Goal: Submit feedback/report problem: Submit feedback/report problem

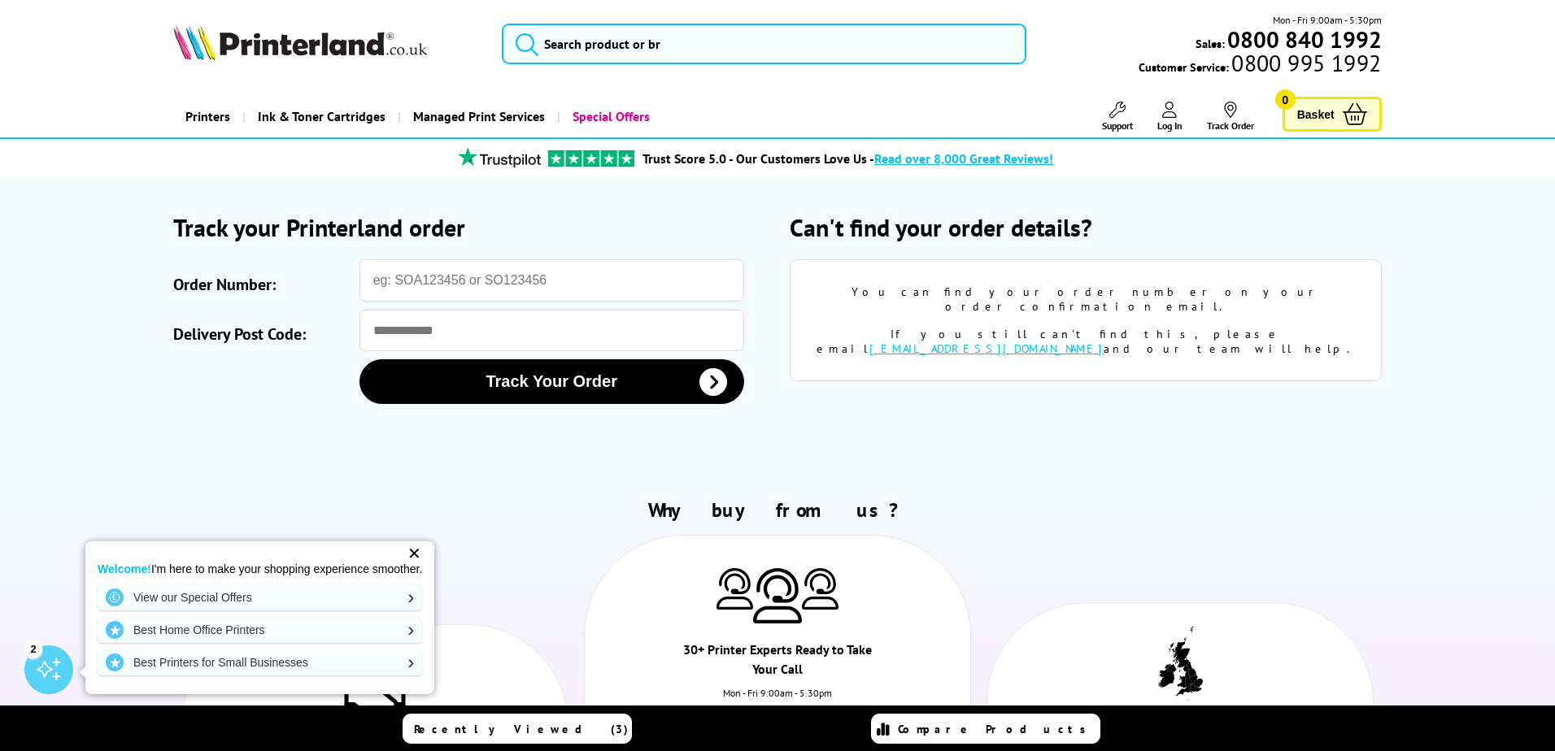
click at [488, 281] on div "Close dialog Sign-up for Exclusive Discounts Subscribe to our newsletter and ge…" at bounding box center [777, 375] width 1555 height 751
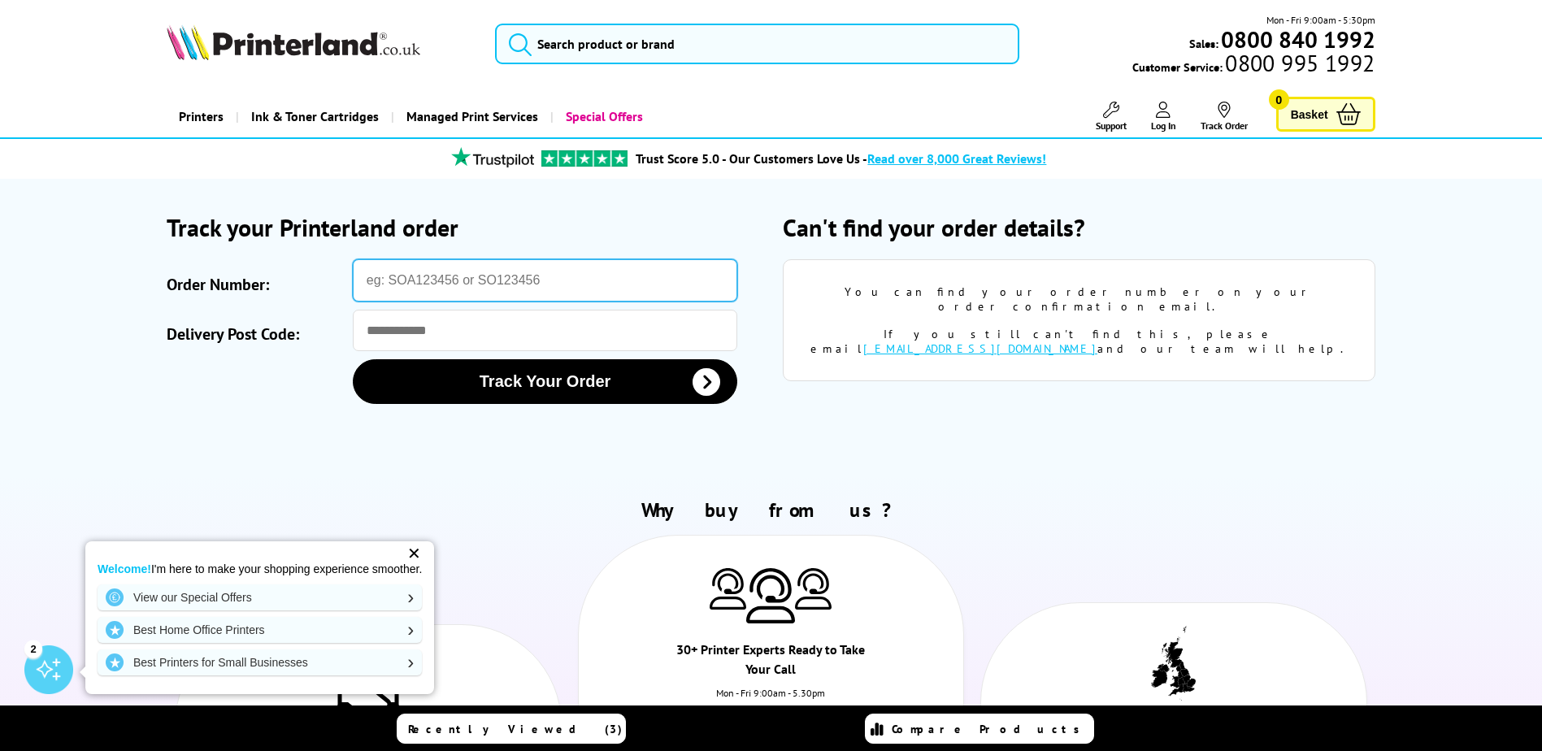
click at [420, 281] on input "Order Number:" at bounding box center [545, 280] width 385 height 42
type input "p"
type input "PO2-6437305-7331275"
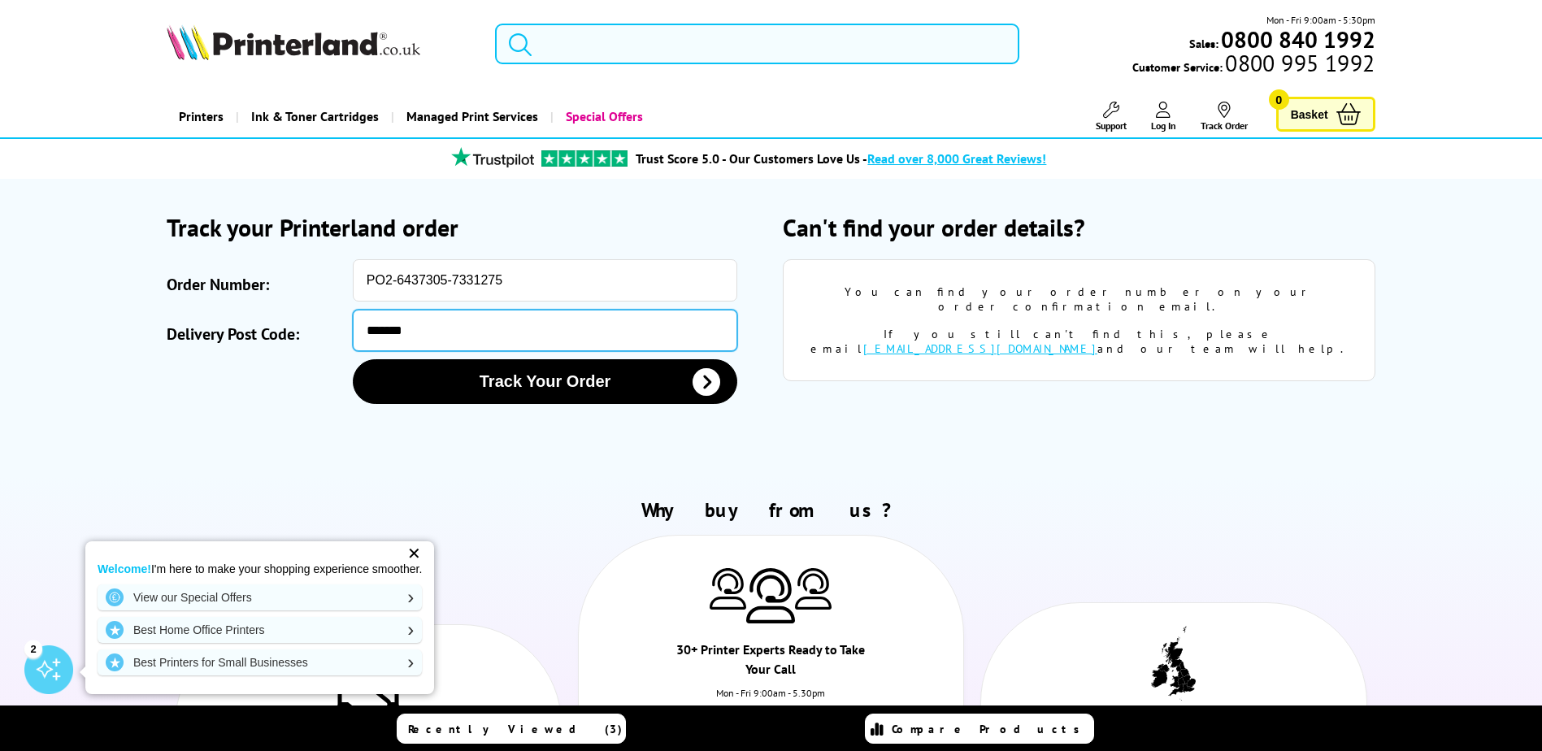
type input "*******"
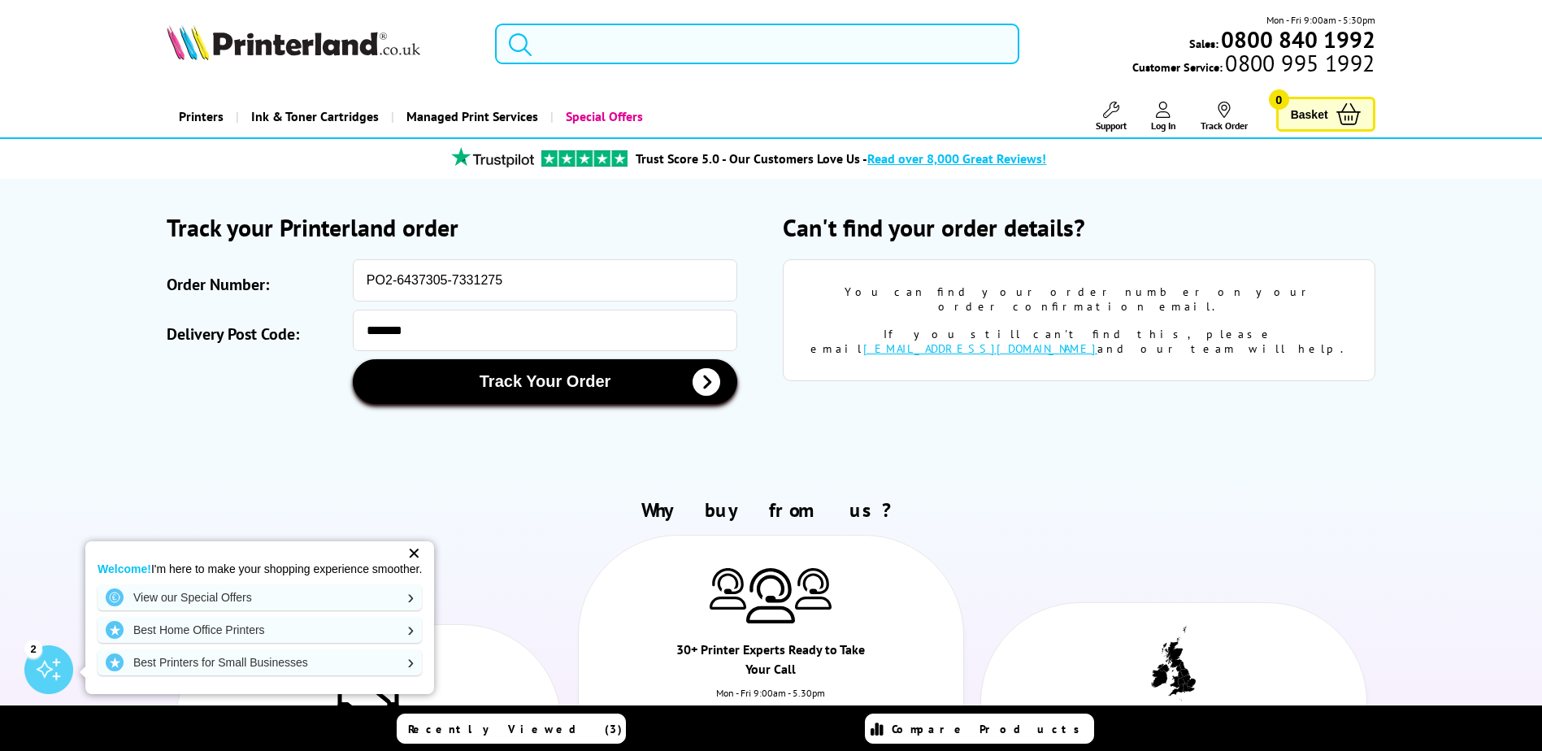
click at [714, 379] on icon "submit" at bounding box center [707, 382] width 28 height 28
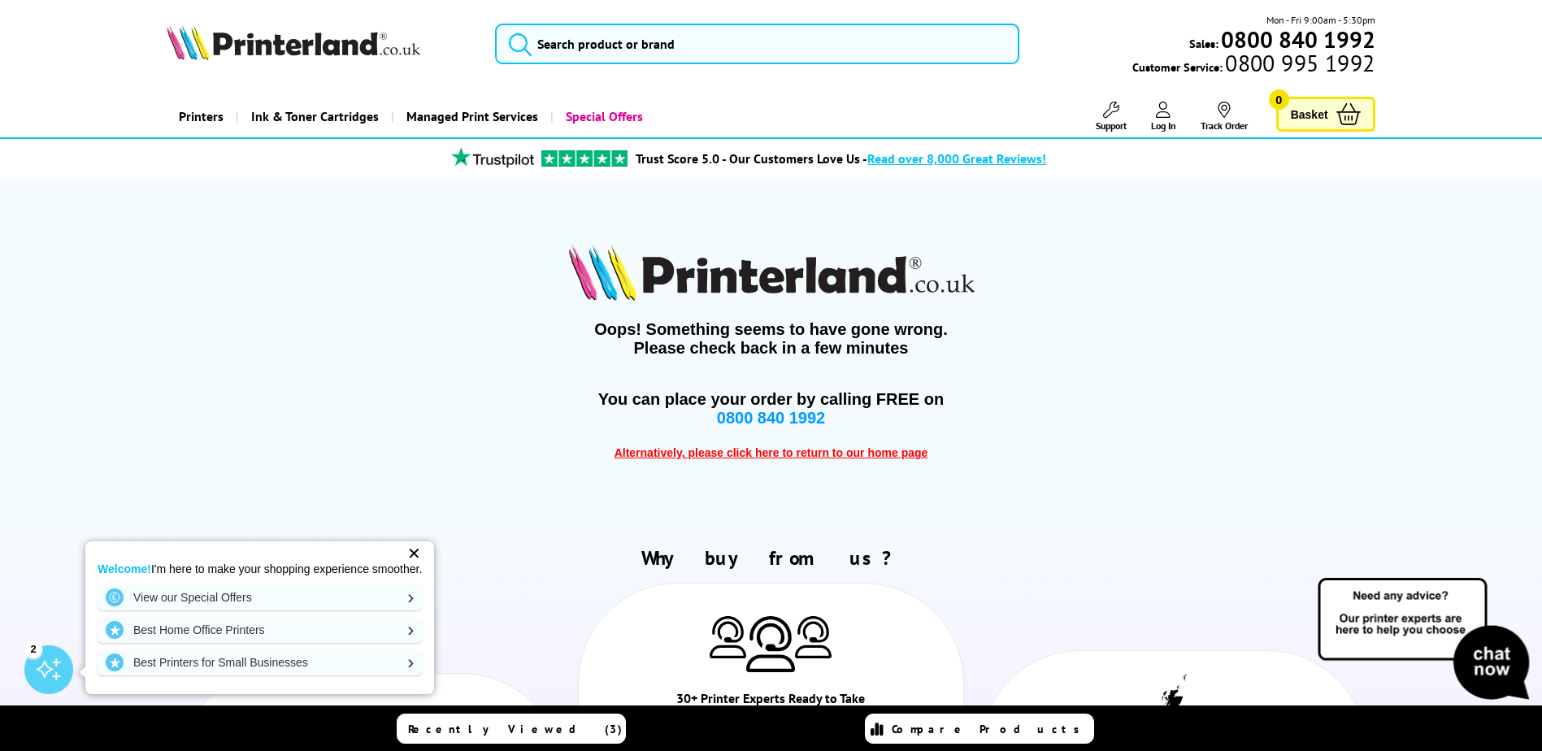
click at [769, 456] on span "Alternatively, please click here to return to our home page" at bounding box center [772, 452] width 314 height 13
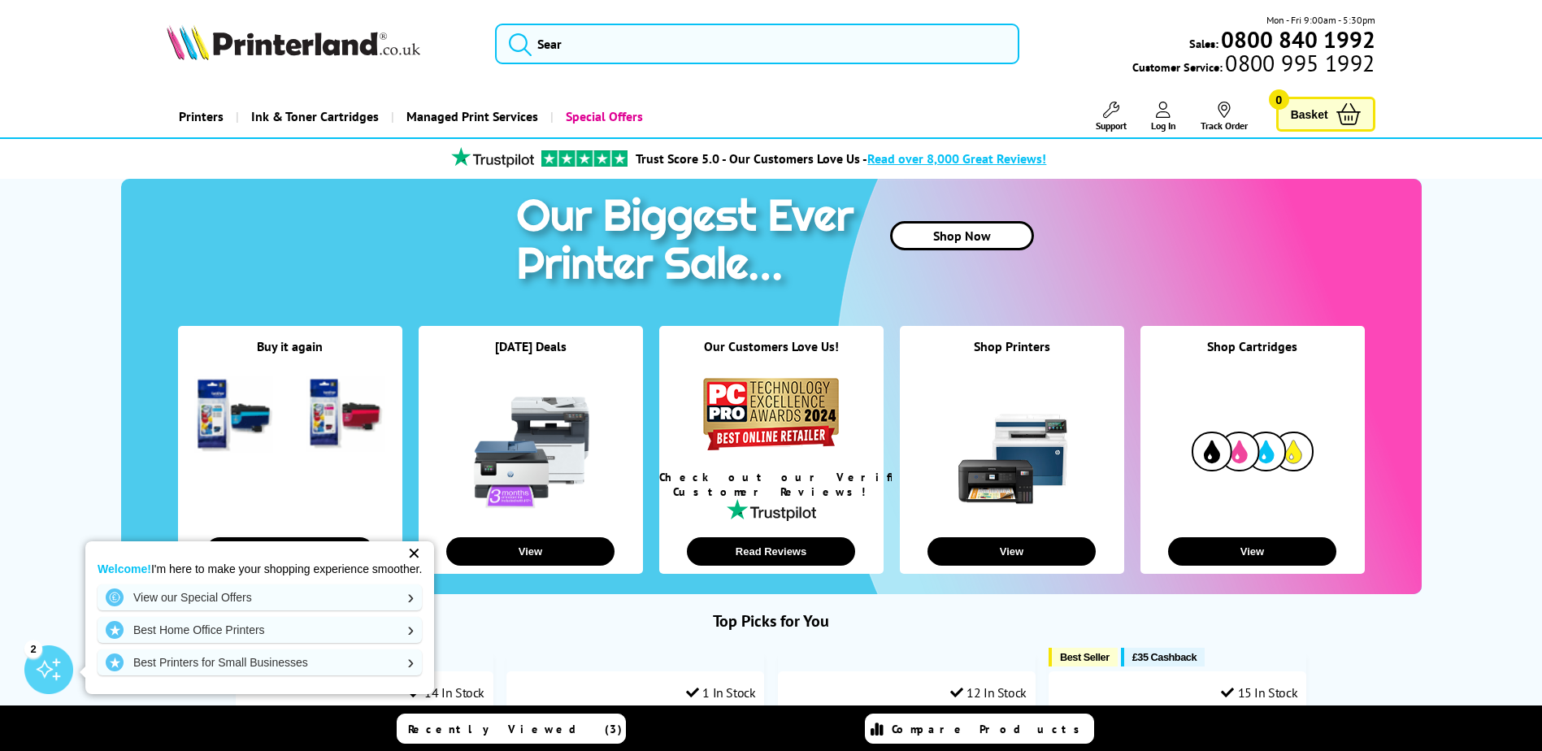
click at [1241, 120] on link "Track Order" at bounding box center [1224, 117] width 47 height 30
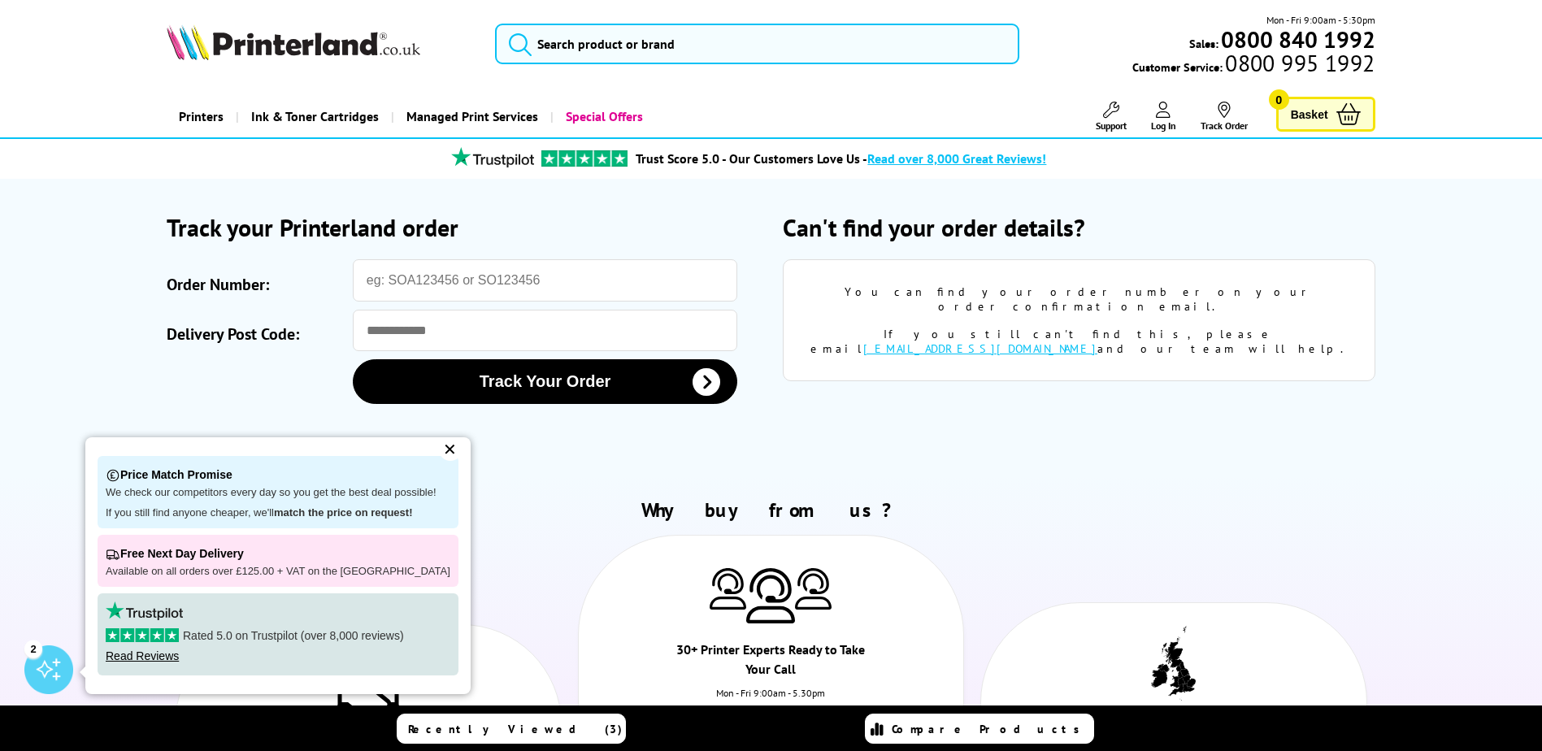
click at [446, 450] on div "✕" at bounding box center [450, 449] width 23 height 23
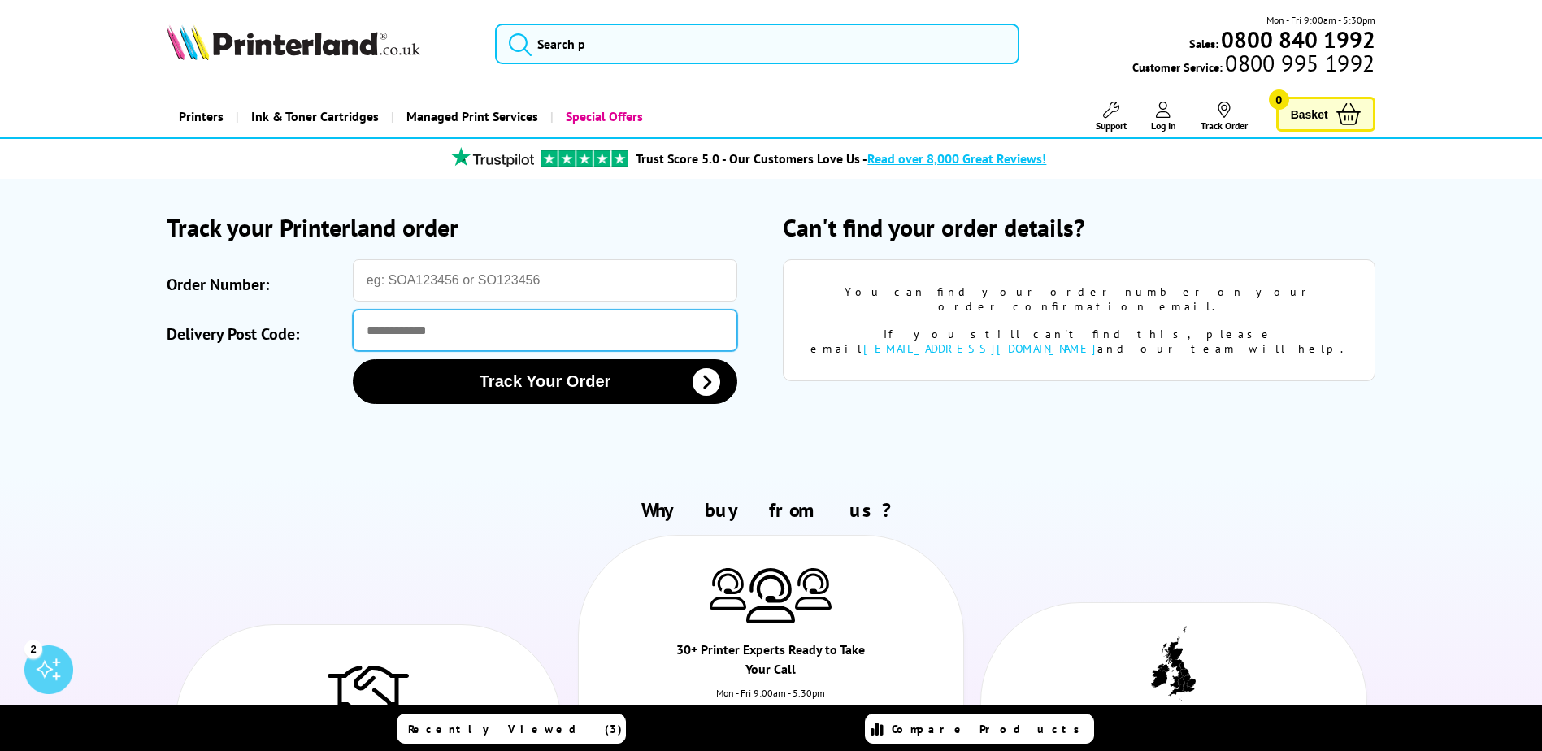
click at [472, 344] on input "Delivery Post Code:" at bounding box center [545, 330] width 385 height 41
type input "*******"
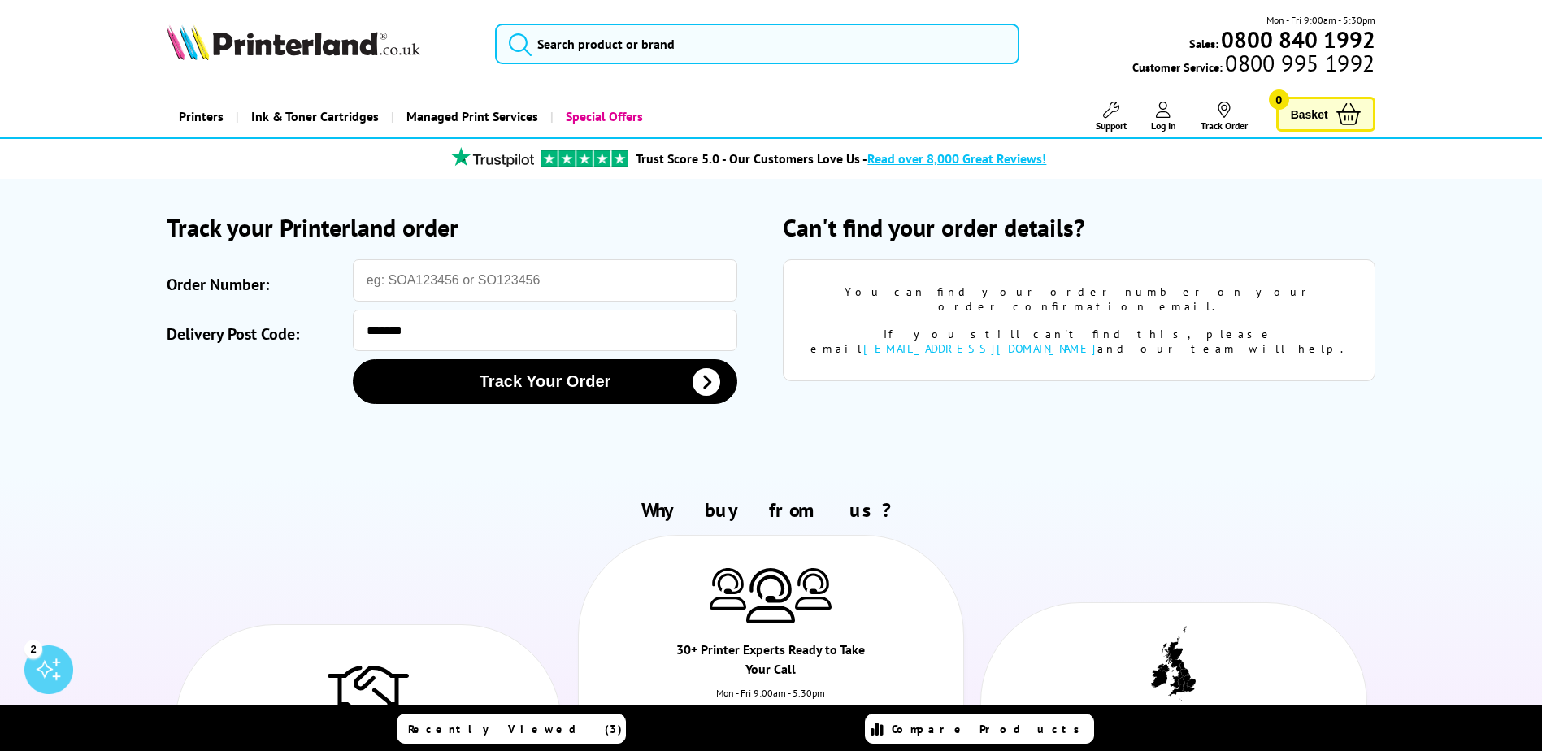
type input "PO2-6437305-7331275"
click at [576, 378] on button "Track Your Order" at bounding box center [545, 381] width 385 height 45
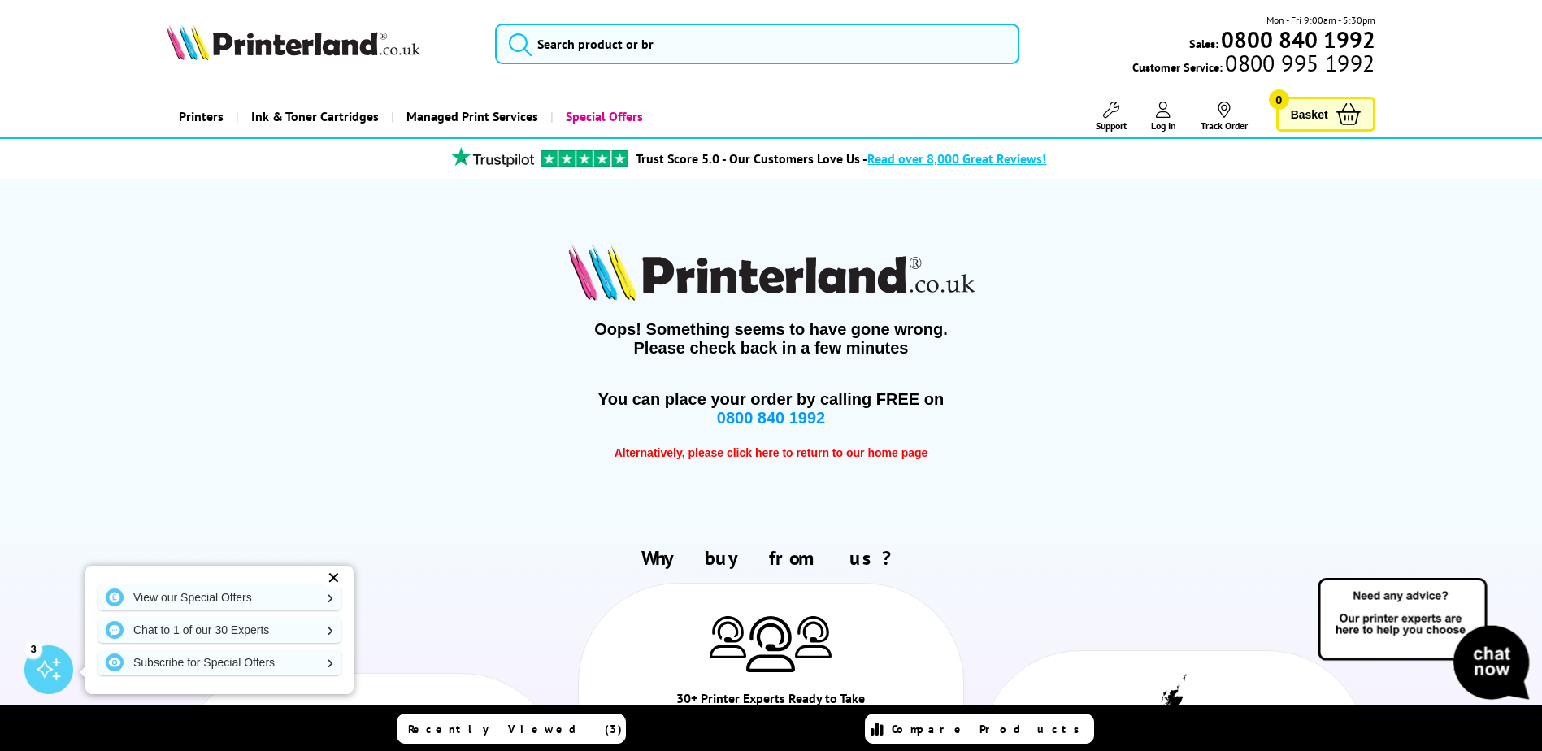
click at [1484, 647] on img at bounding box center [1425, 640] width 220 height 129
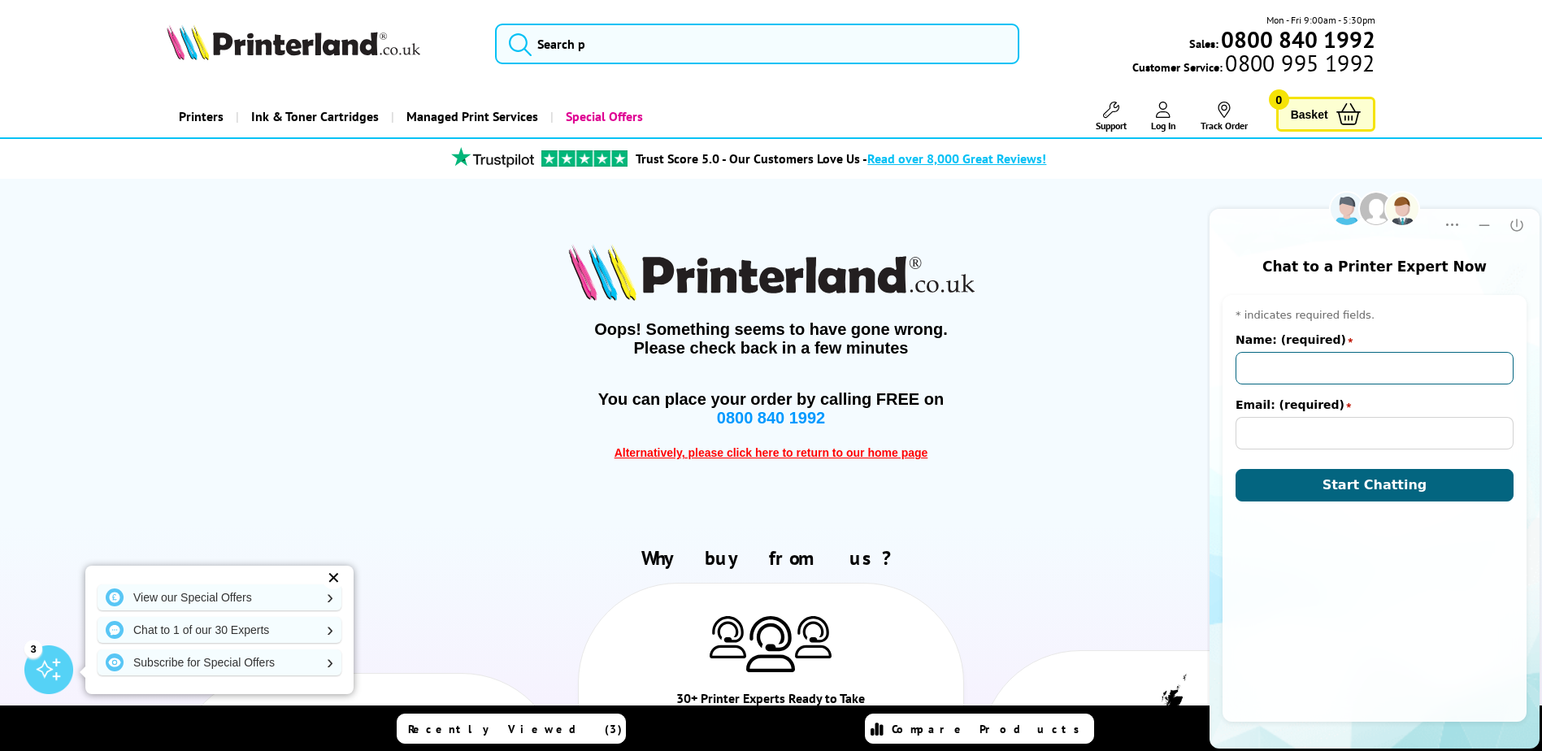
click at [1320, 364] on input "Name: (required)" at bounding box center [1375, 368] width 278 height 33
type input "[PERSON_NAME]"
type input "[PERSON_NAME][EMAIL_ADDRESS][PERSON_NAME][DOMAIN_NAME]"
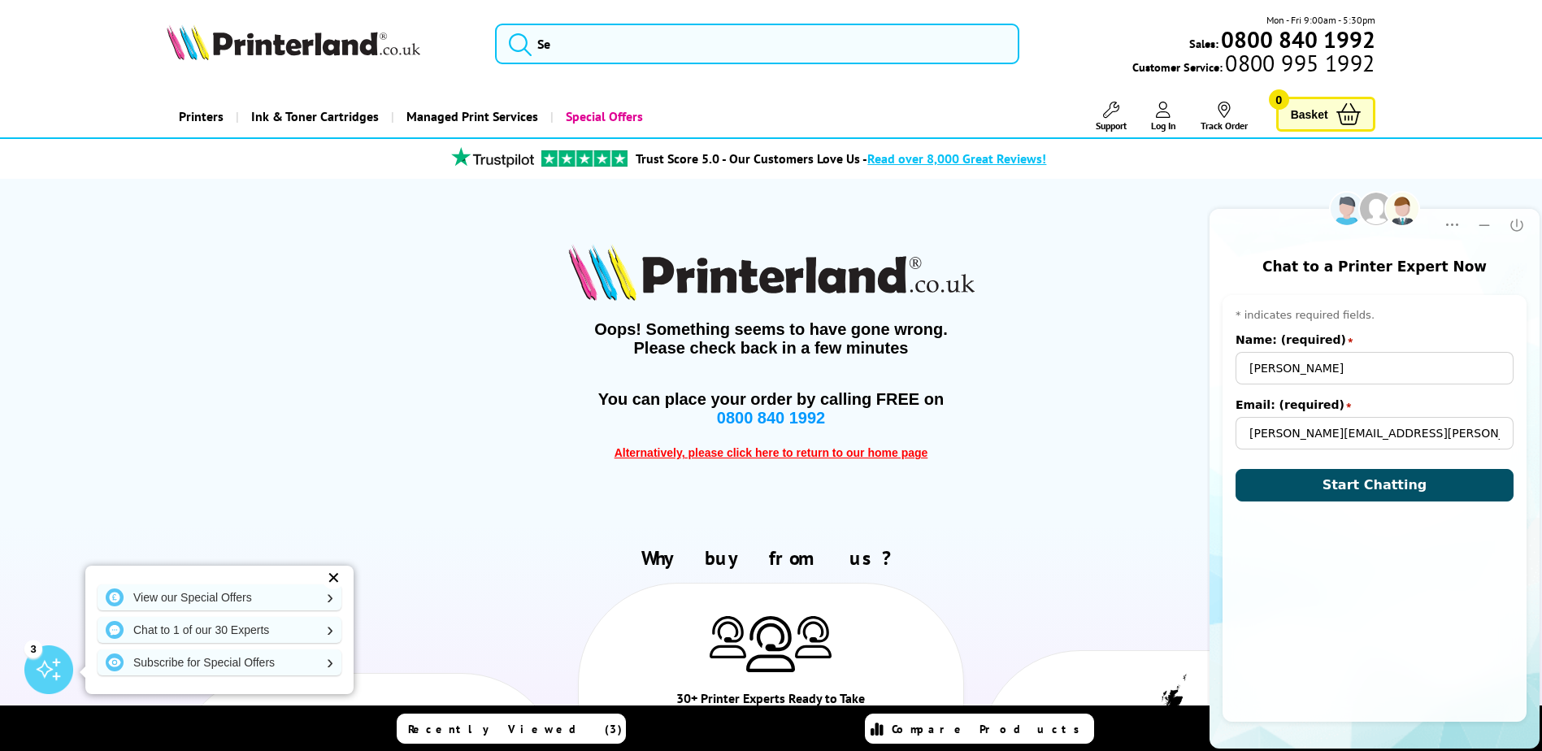
click at [1313, 491] on button "Start Chatting" at bounding box center [1375, 485] width 278 height 33
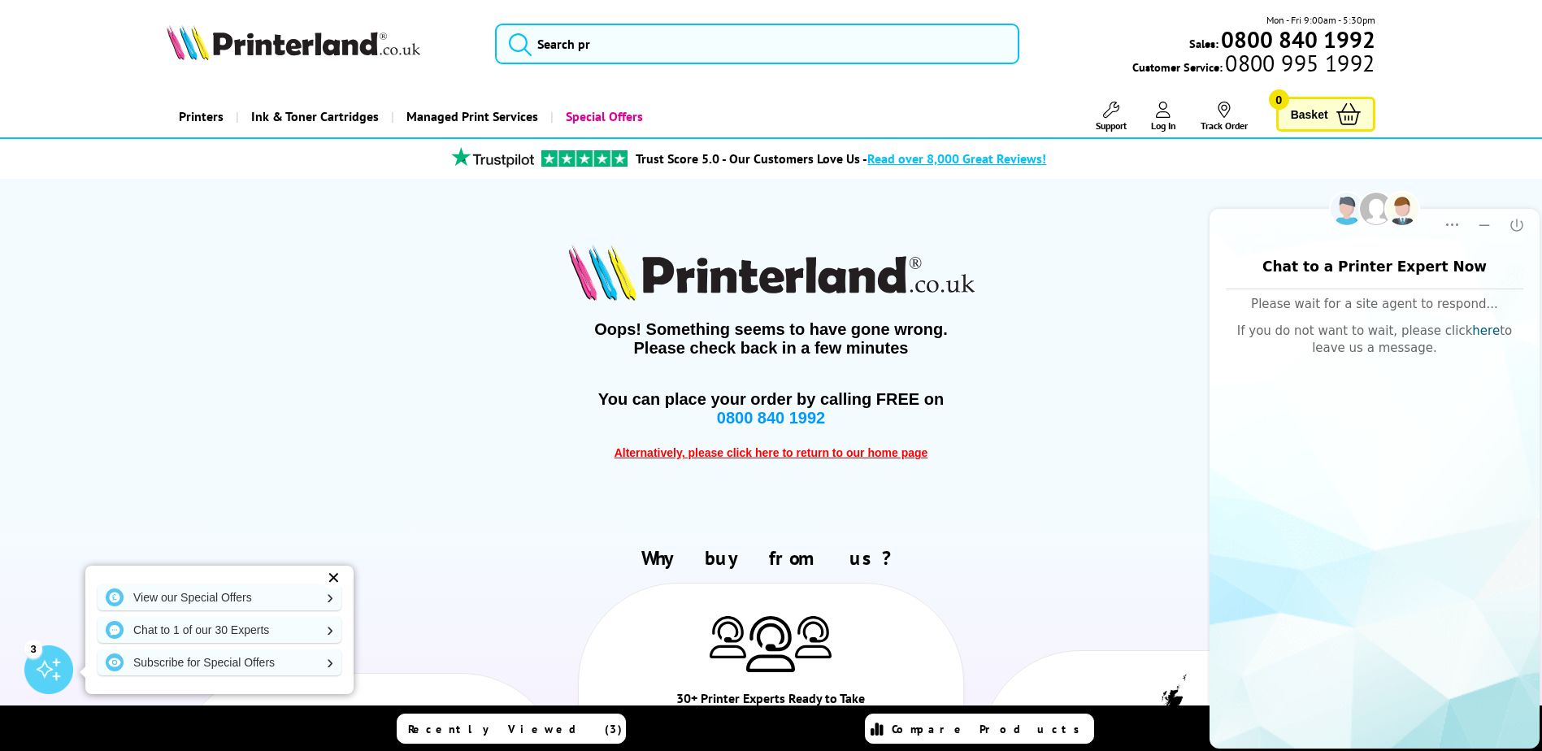
click at [1472, 332] on link "here" at bounding box center [1486, 331] width 28 height 15
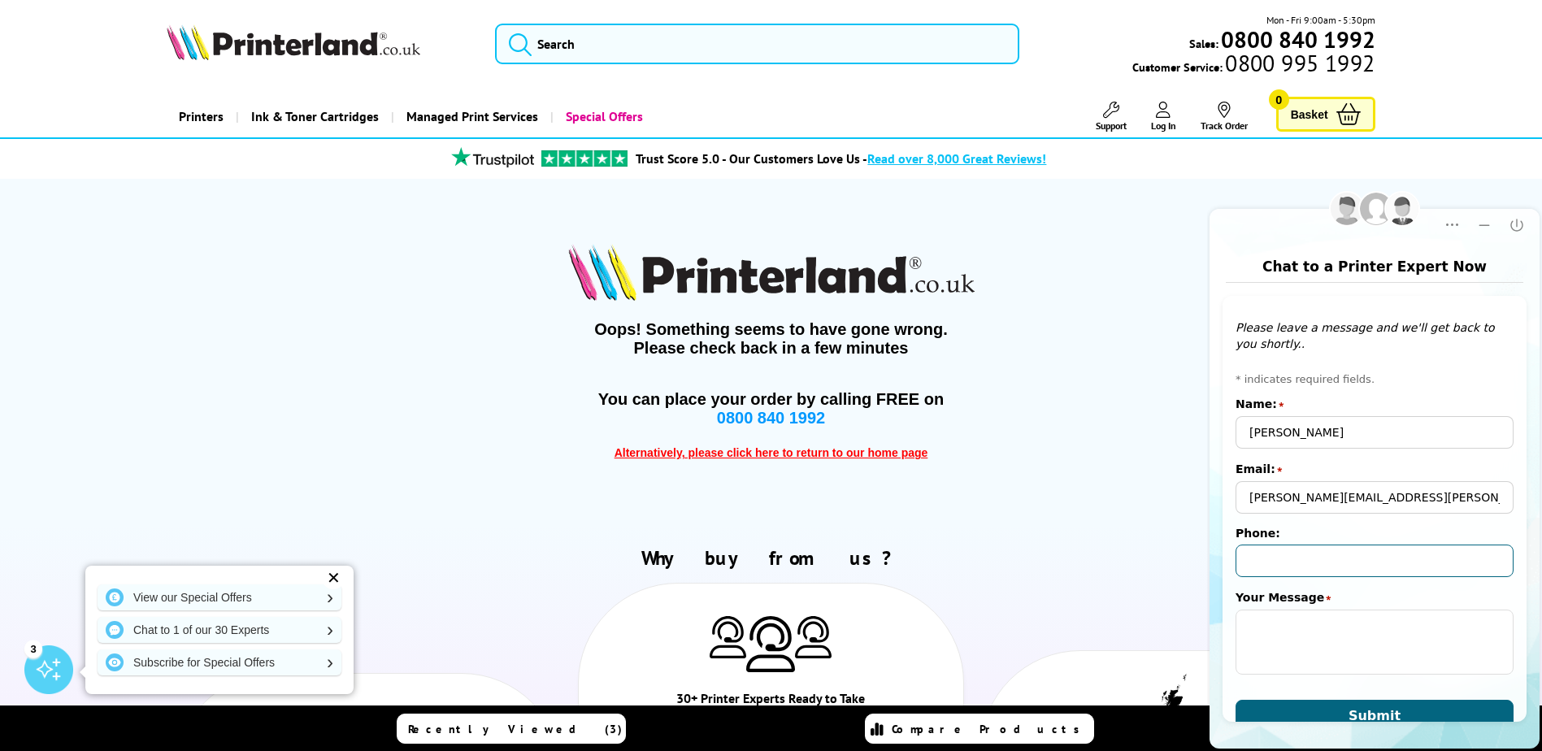
click at [1315, 554] on input "Phone:" at bounding box center [1375, 561] width 278 height 33
type input "+447502224332"
click at [1309, 650] on textarea "Your Message" at bounding box center [1375, 642] width 278 height 65
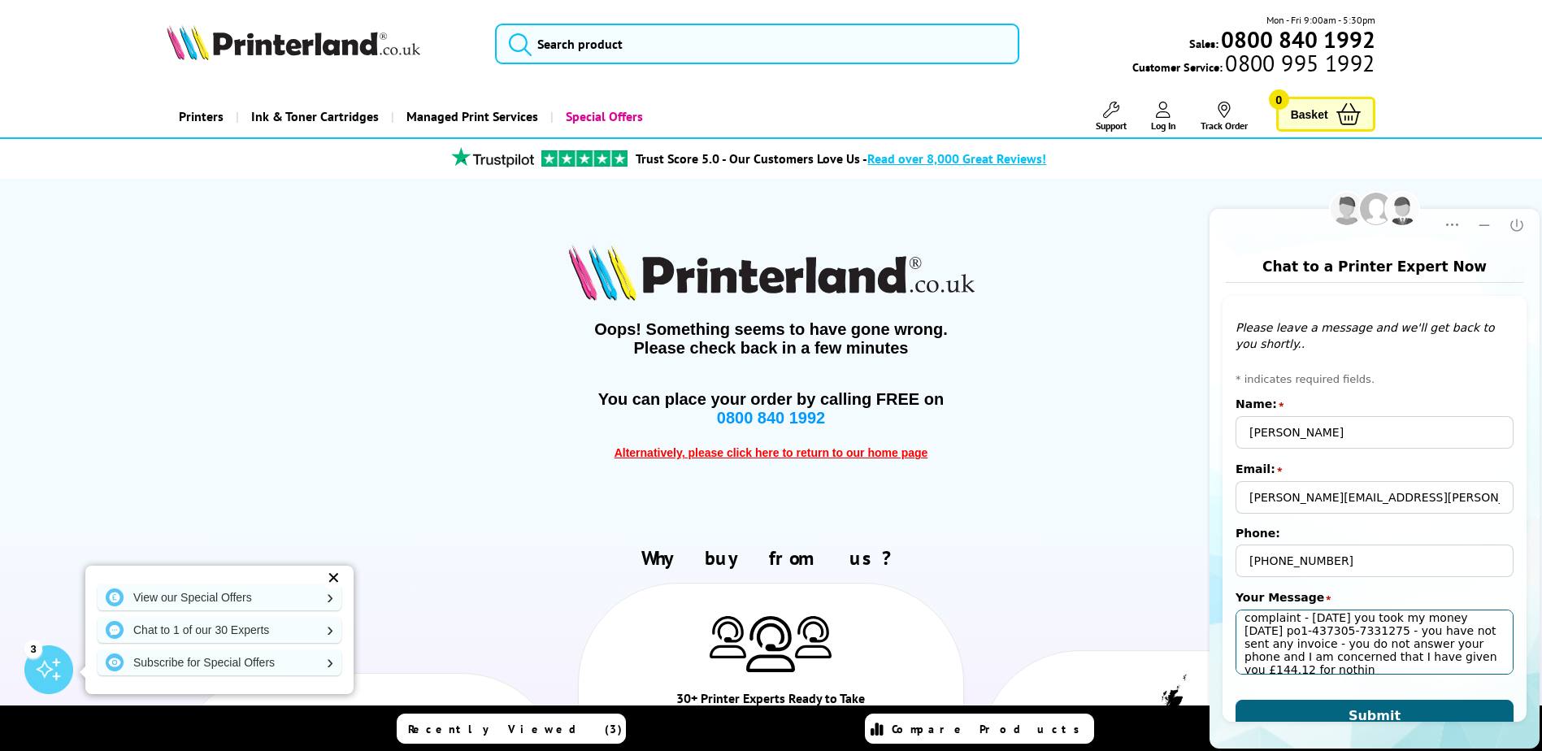
scroll to position [19, 0]
type textarea "complaint - today you took my money today po1-437305-7331275 - you have not sen…"
click at [1357, 711] on span "Submit" at bounding box center [1375, 715] width 52 height 15
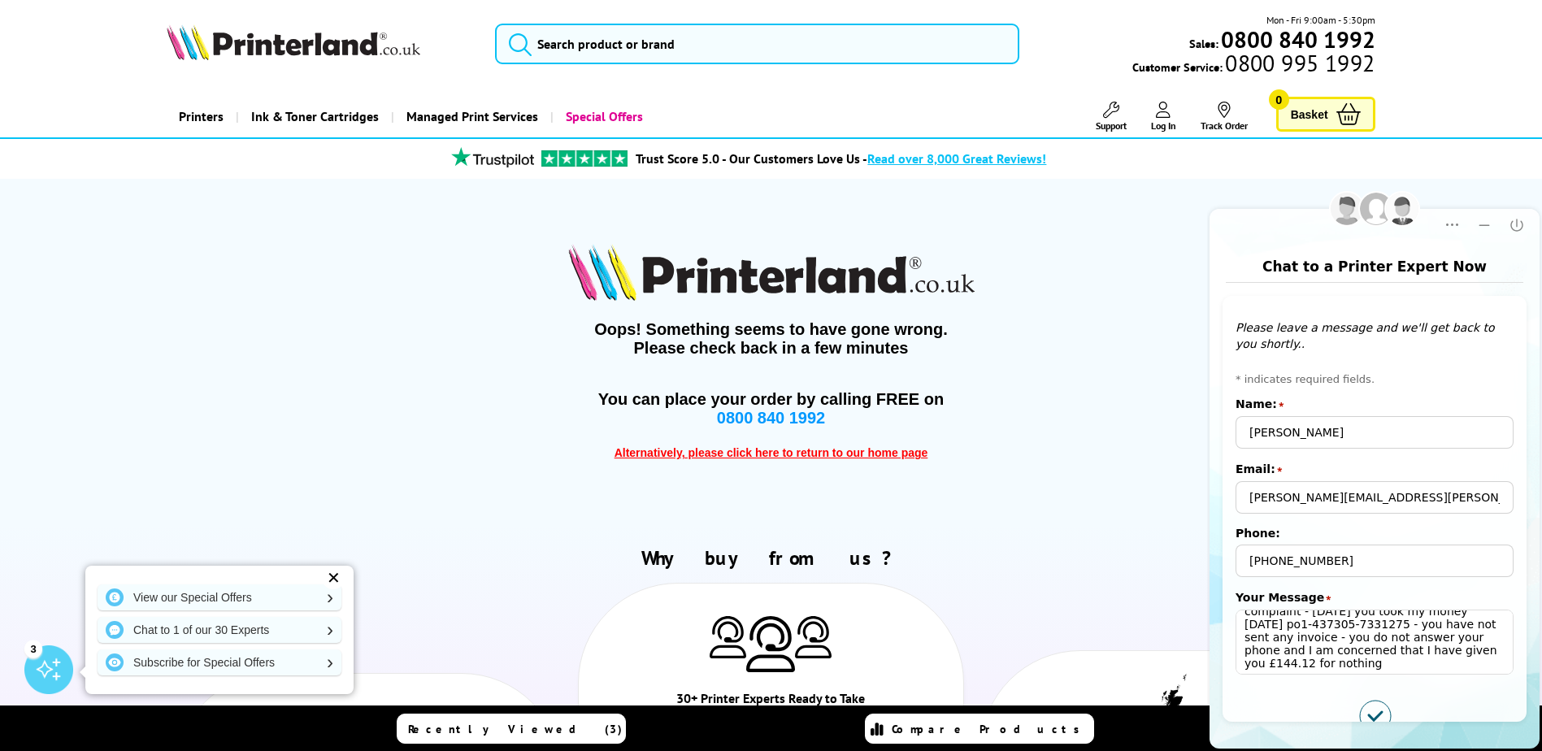
scroll to position [10, 0]
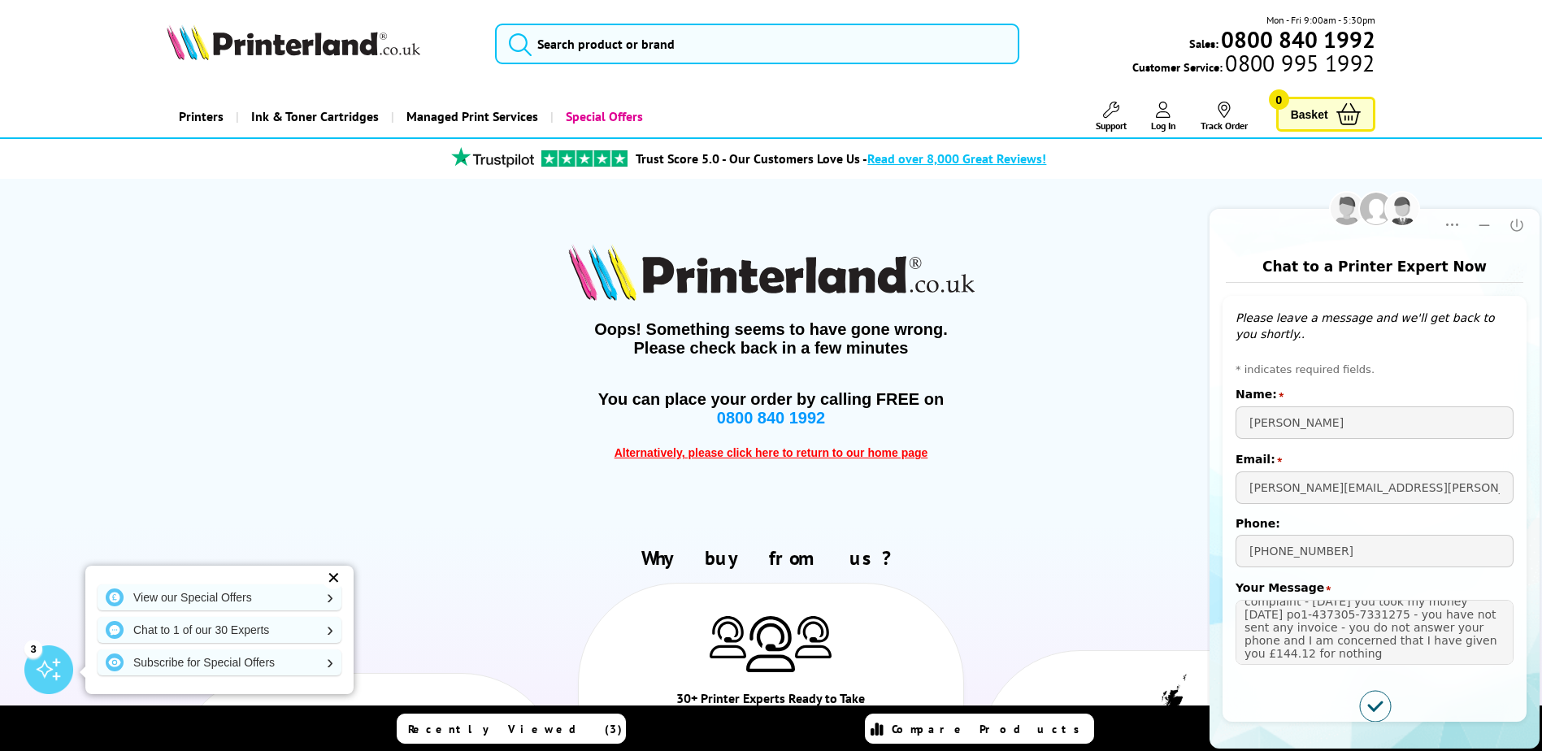
click at [1384, 702] on icon "Submitted successfully" at bounding box center [1375, 706] width 31 height 31
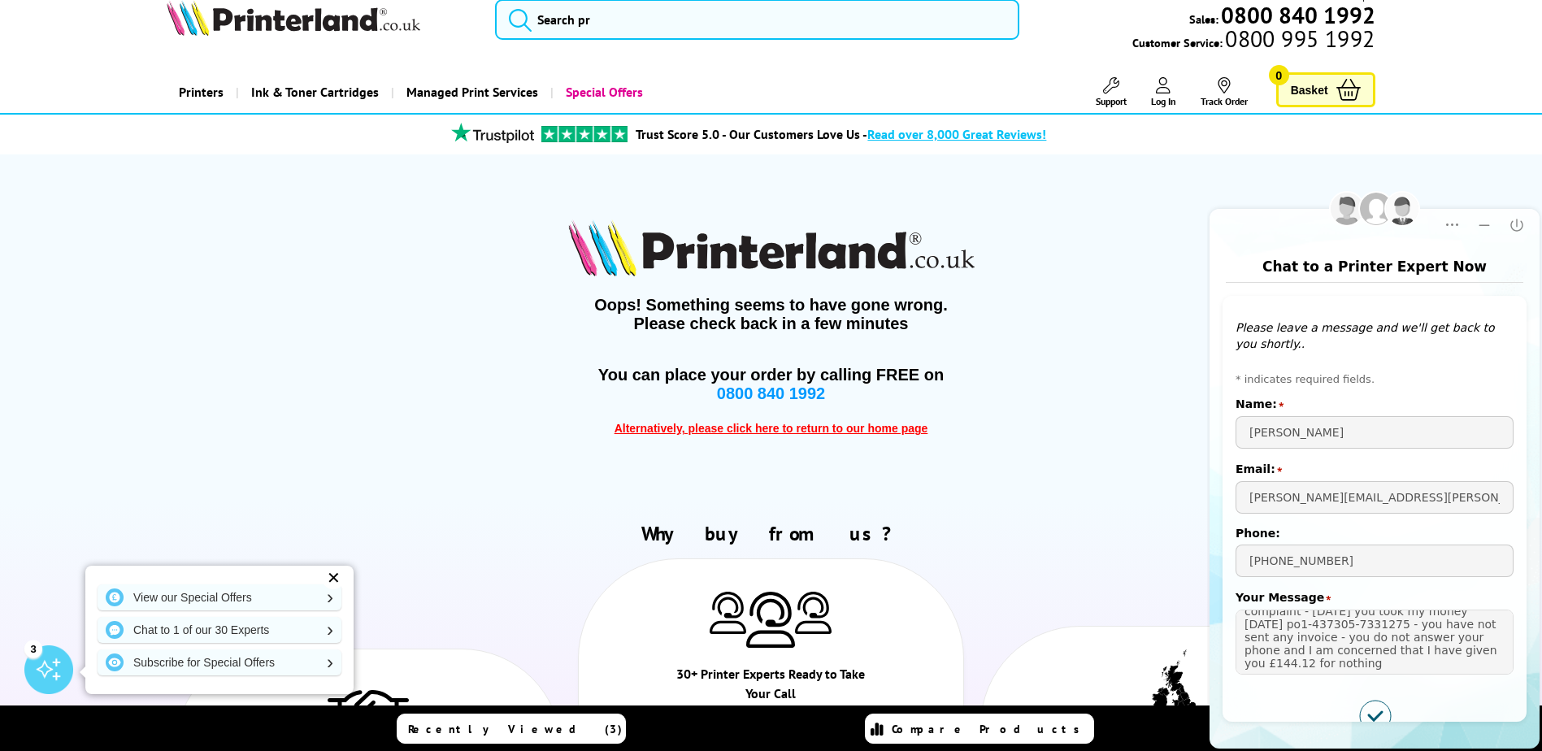
scroll to position [0, 0]
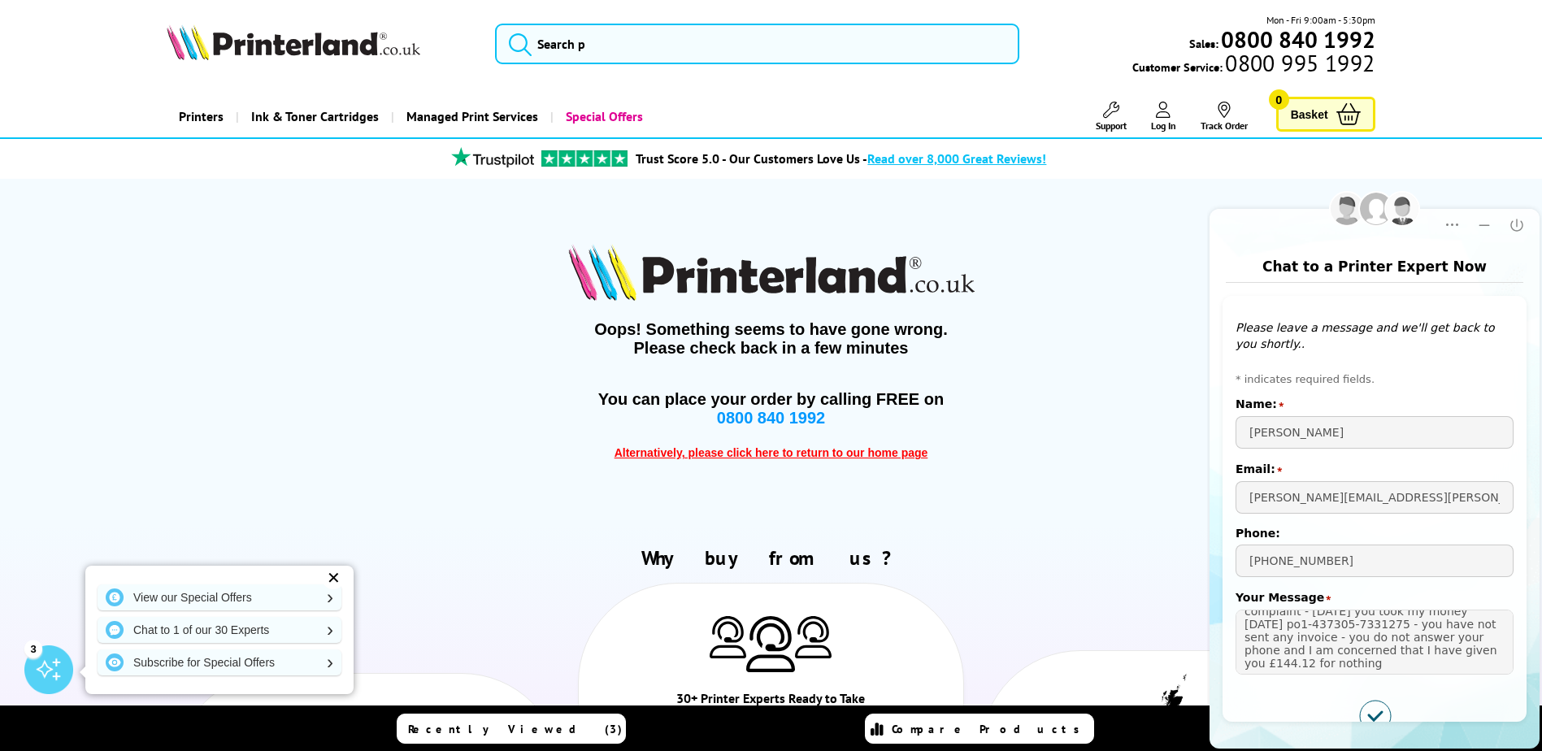
click at [1378, 717] on icon "Submitted successfully" at bounding box center [1375, 716] width 31 height 31
click at [1385, 716] on icon "Submitted successfully" at bounding box center [1375, 716] width 31 height 31
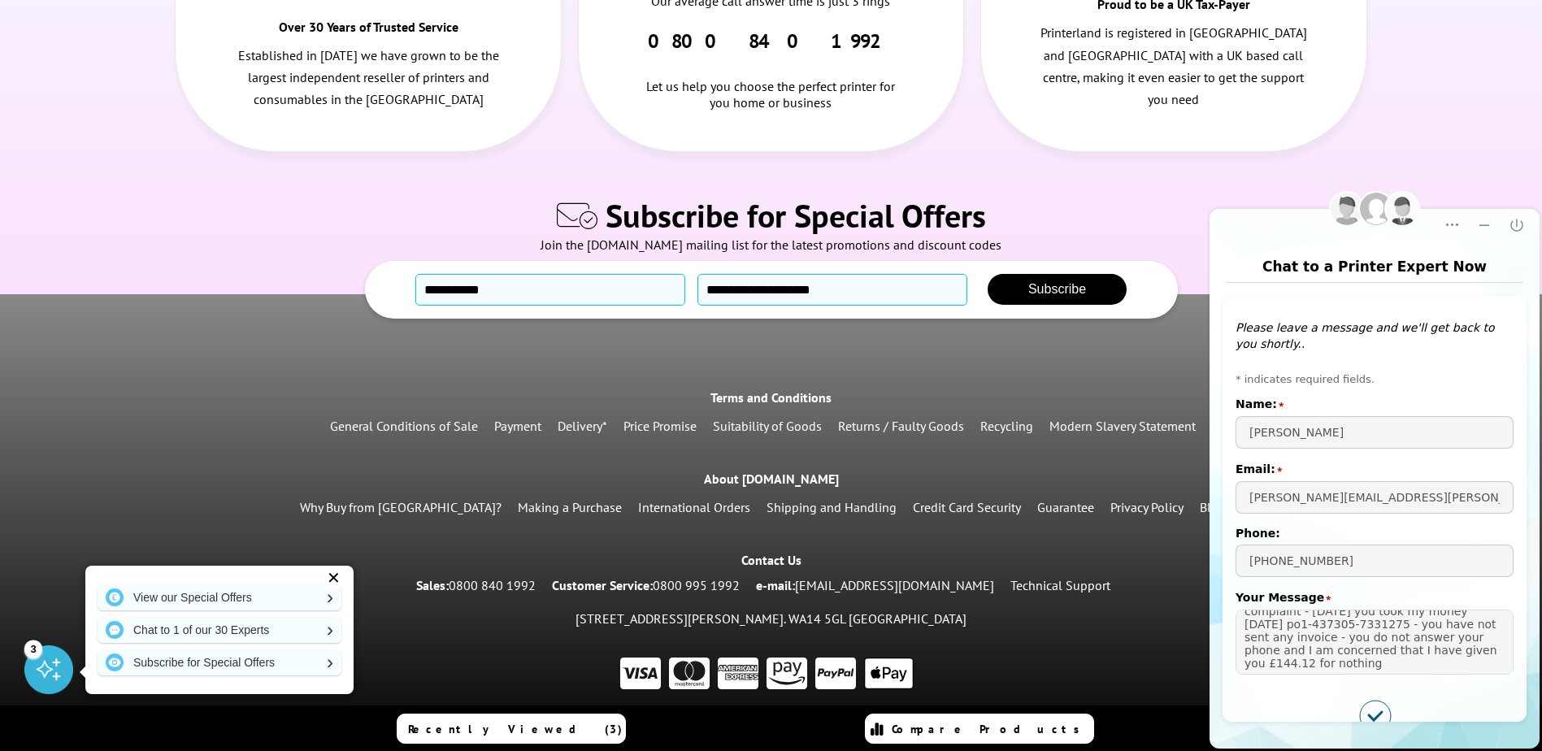
scroll to position [781, 0]
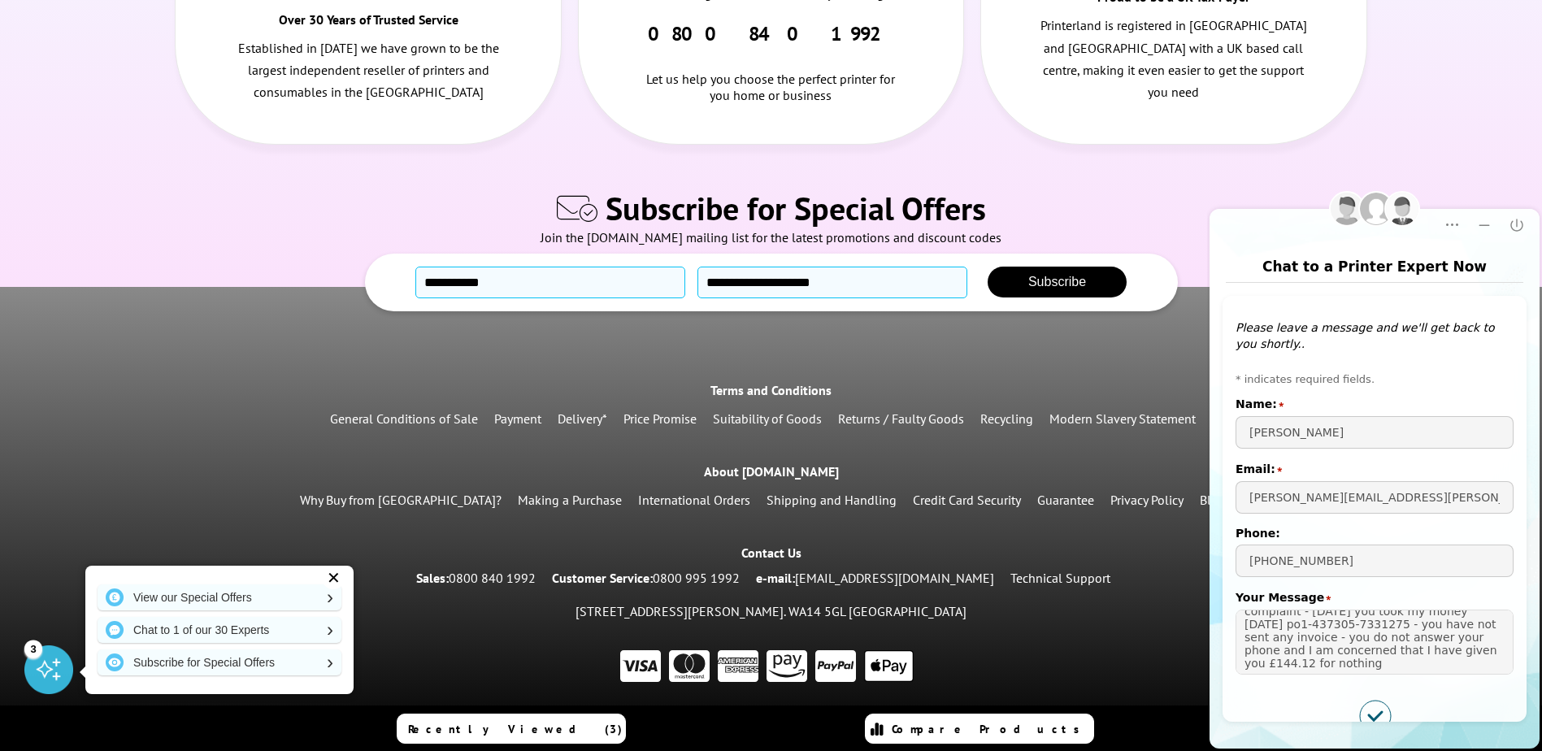
click at [1511, 226] on icon "Close" at bounding box center [1517, 225] width 12 height 12
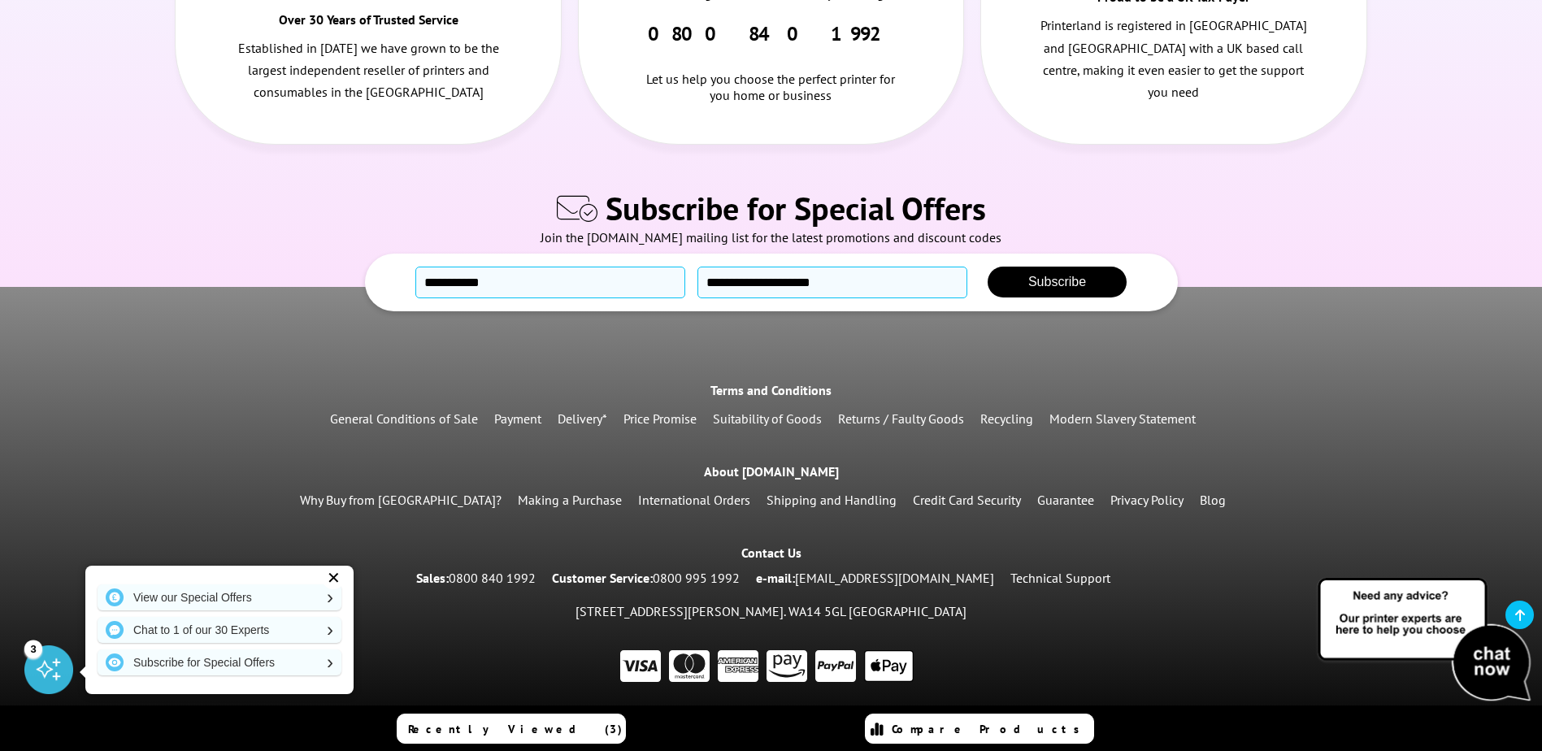
scroll to position [0, 0]
